Goal: Use online tool/utility: Utilize a website feature to perform a specific function

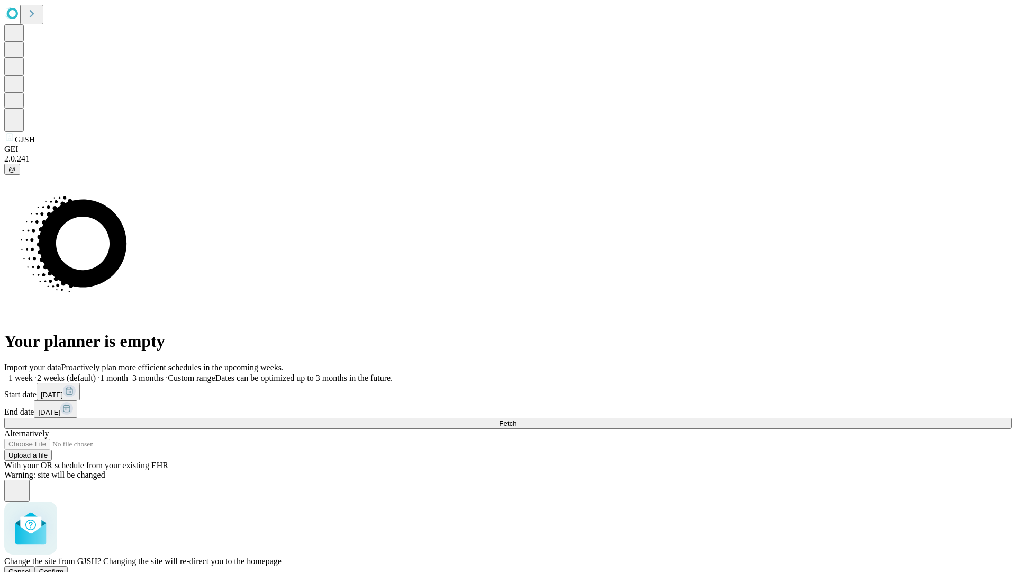
click at [64, 567] on span "Confirm" at bounding box center [51, 571] width 25 height 8
click at [33, 373] on label "1 week" at bounding box center [18, 377] width 29 height 9
click at [517, 419] on span "Fetch" at bounding box center [507, 423] width 17 height 8
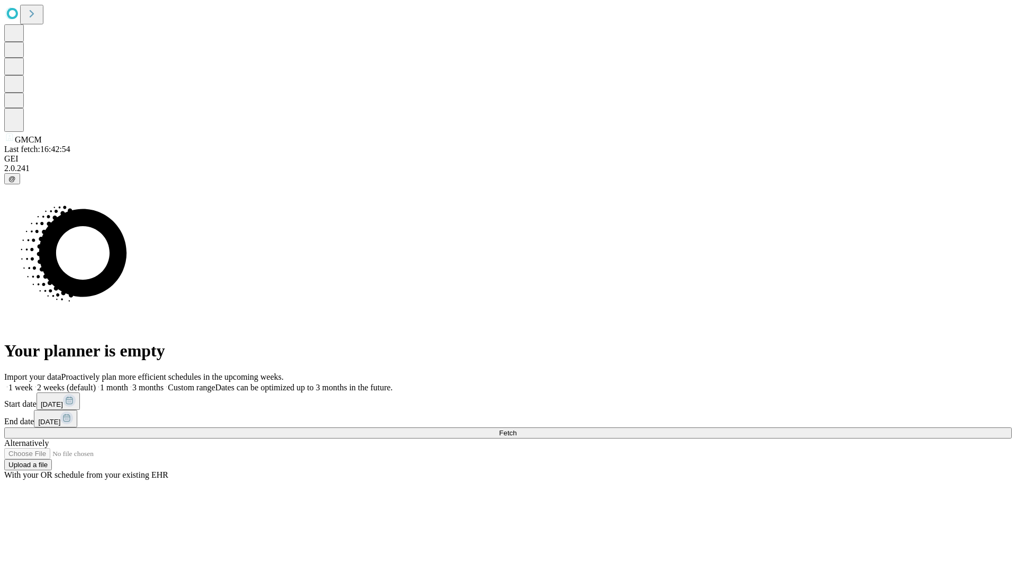
click at [33, 383] on label "1 week" at bounding box center [18, 387] width 29 height 9
click at [517, 429] on span "Fetch" at bounding box center [507, 433] width 17 height 8
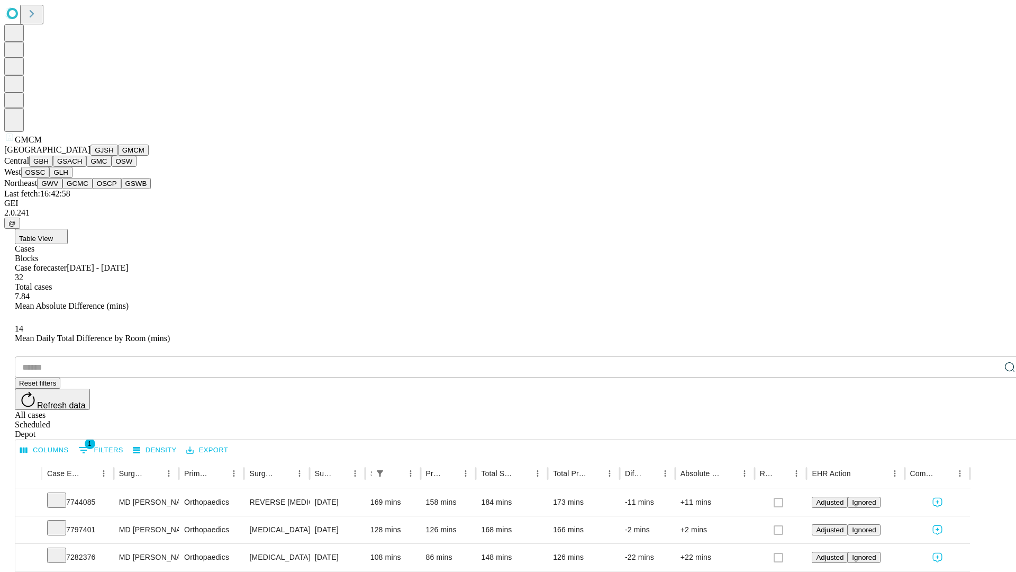
click at [53, 167] on button "GBH" at bounding box center [41, 161] width 24 height 11
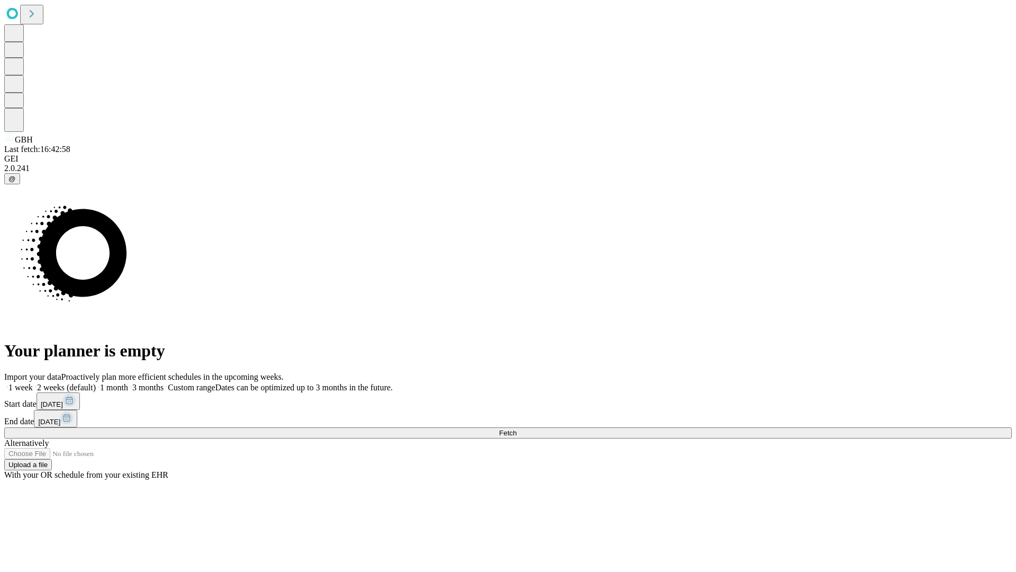
click at [33, 383] on label "1 week" at bounding box center [18, 387] width 29 height 9
click at [517, 429] on span "Fetch" at bounding box center [507, 433] width 17 height 8
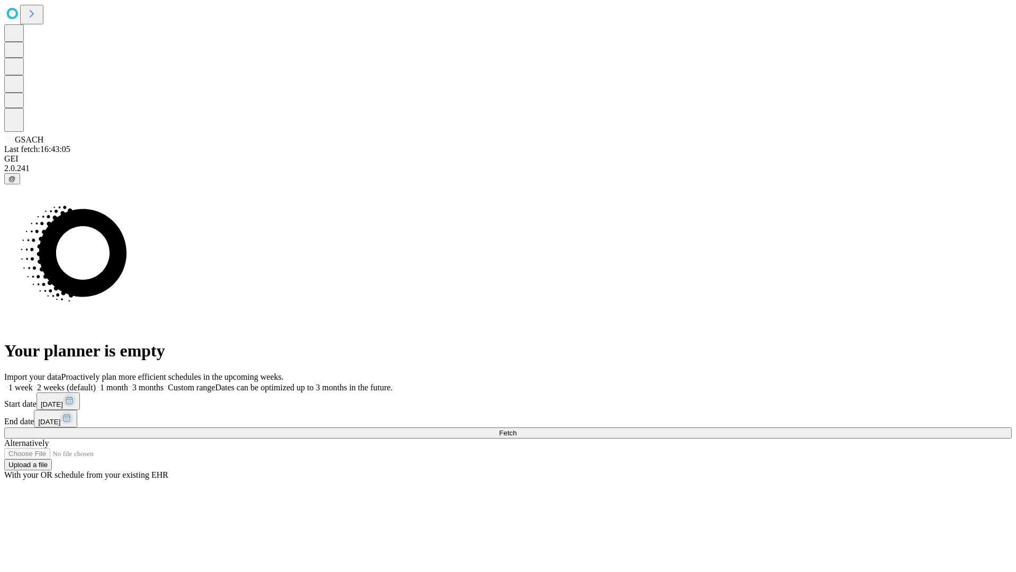
click at [33, 383] on label "1 week" at bounding box center [18, 387] width 29 height 9
click at [517, 429] on span "Fetch" at bounding box center [507, 433] width 17 height 8
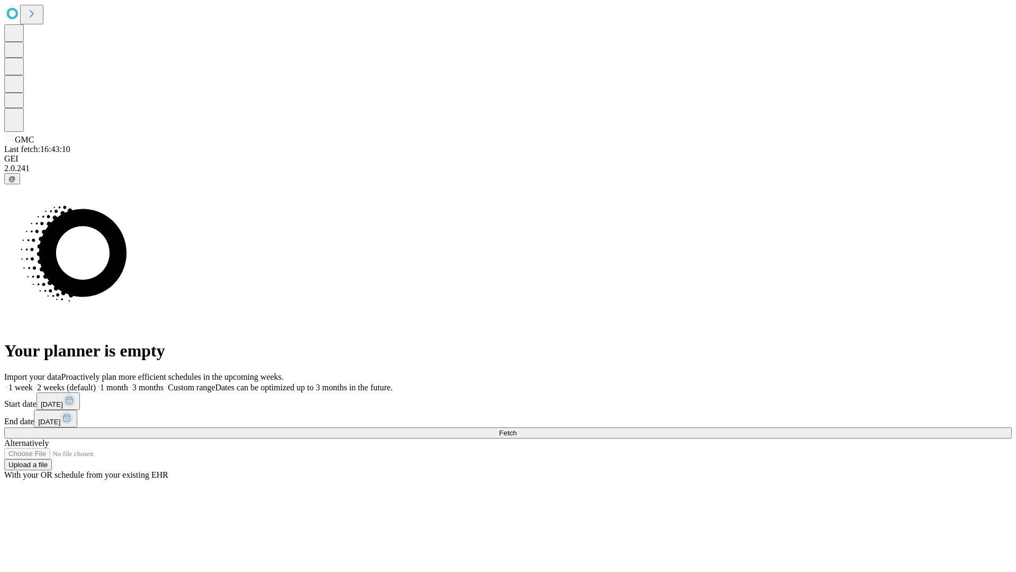
click at [33, 383] on label "1 week" at bounding box center [18, 387] width 29 height 9
click at [517, 429] on span "Fetch" at bounding box center [507, 433] width 17 height 8
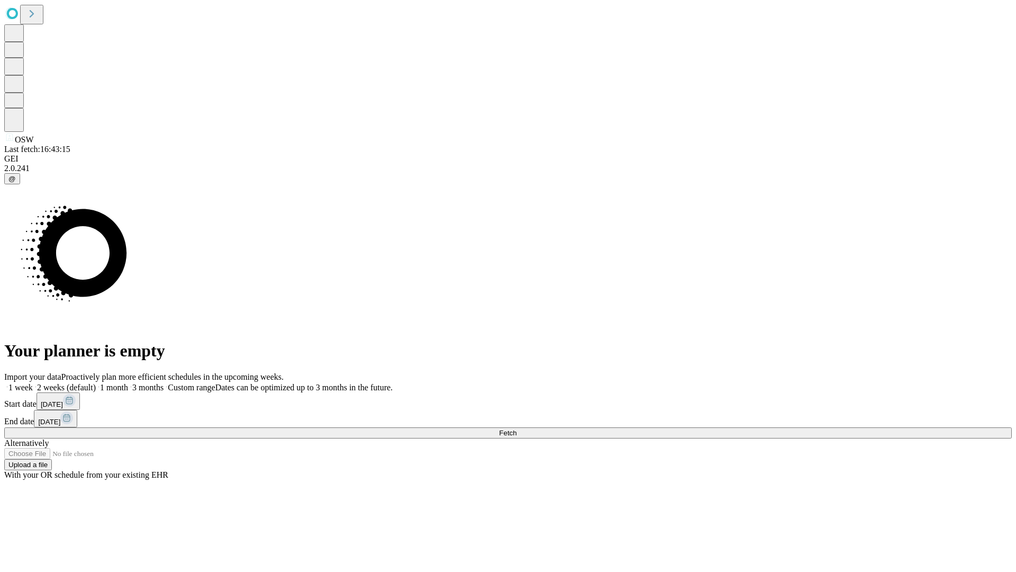
click at [517, 429] on span "Fetch" at bounding box center [507, 433] width 17 height 8
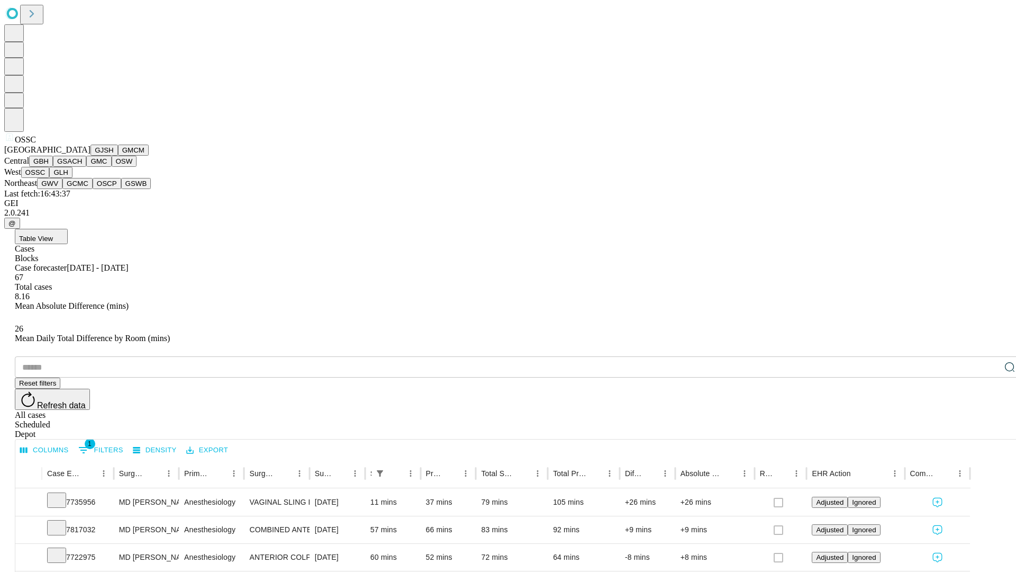
click at [72, 178] on button "GLH" at bounding box center [60, 172] width 23 height 11
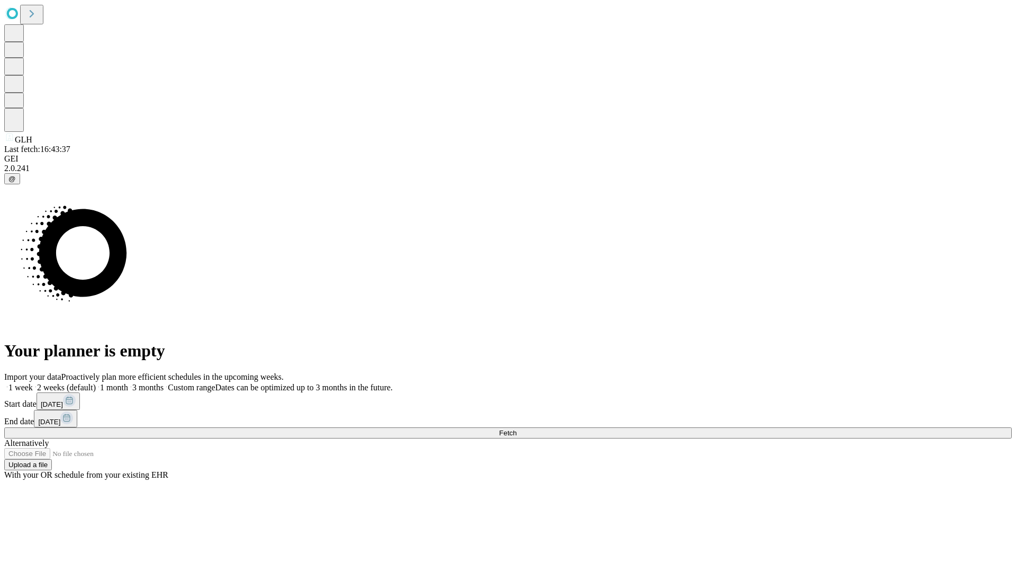
click at [33, 383] on label "1 week" at bounding box center [18, 387] width 29 height 9
click at [517, 429] on span "Fetch" at bounding box center [507, 433] width 17 height 8
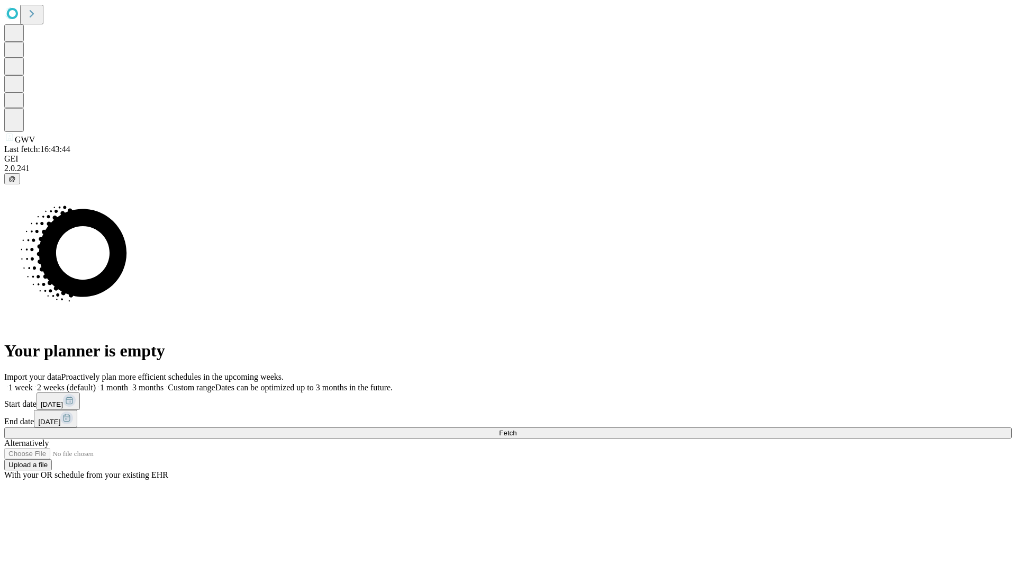
click at [33, 383] on label "1 week" at bounding box center [18, 387] width 29 height 9
click at [517, 429] on span "Fetch" at bounding box center [507, 433] width 17 height 8
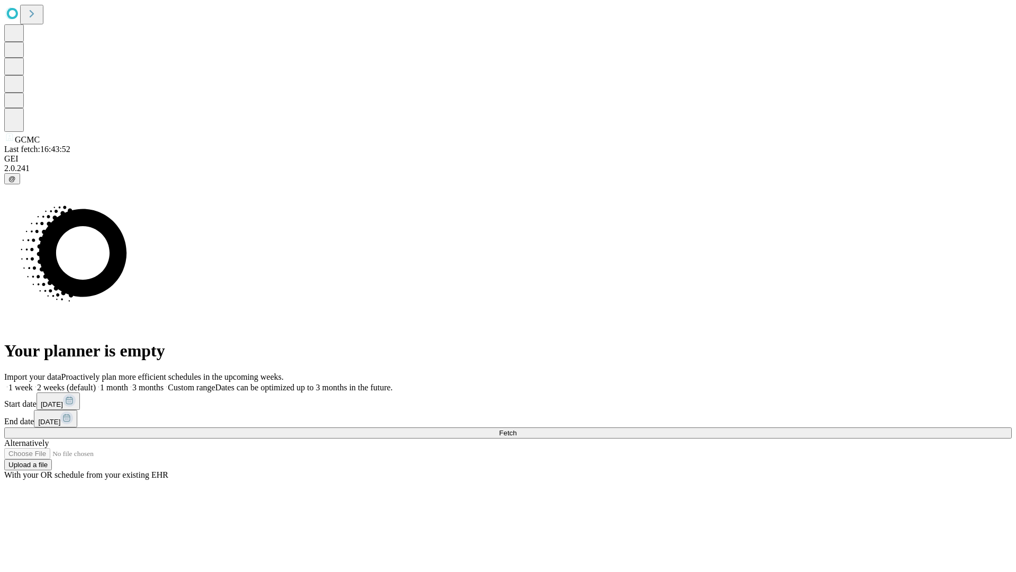
click at [33, 383] on label "1 week" at bounding box center [18, 387] width 29 height 9
click at [517, 429] on span "Fetch" at bounding box center [507, 433] width 17 height 8
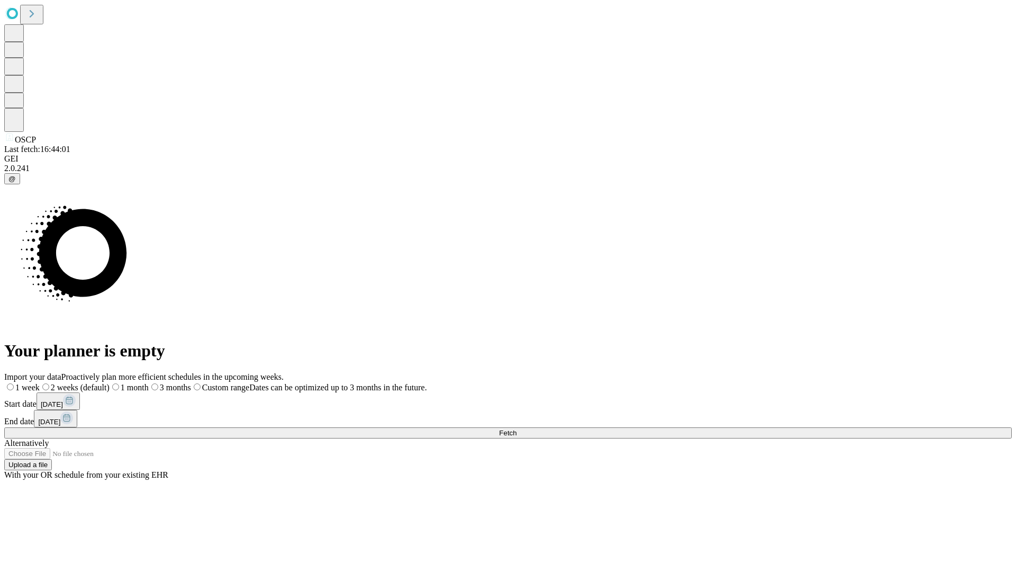
click at [517, 429] on span "Fetch" at bounding box center [507, 433] width 17 height 8
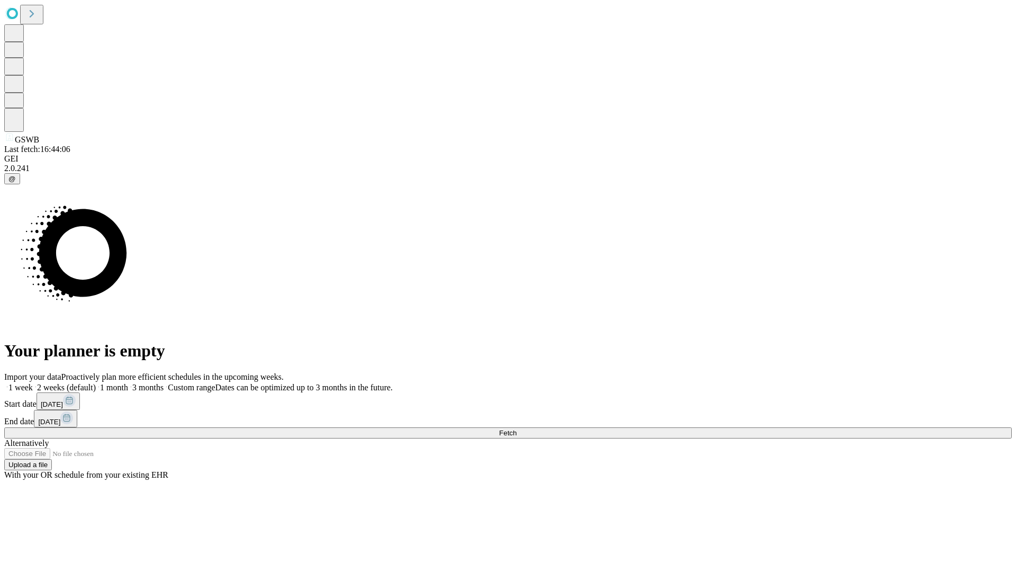
click at [33, 383] on label "1 week" at bounding box center [18, 387] width 29 height 9
click at [517, 429] on span "Fetch" at bounding box center [507, 433] width 17 height 8
